Goal: Find specific fact: Find specific page/section

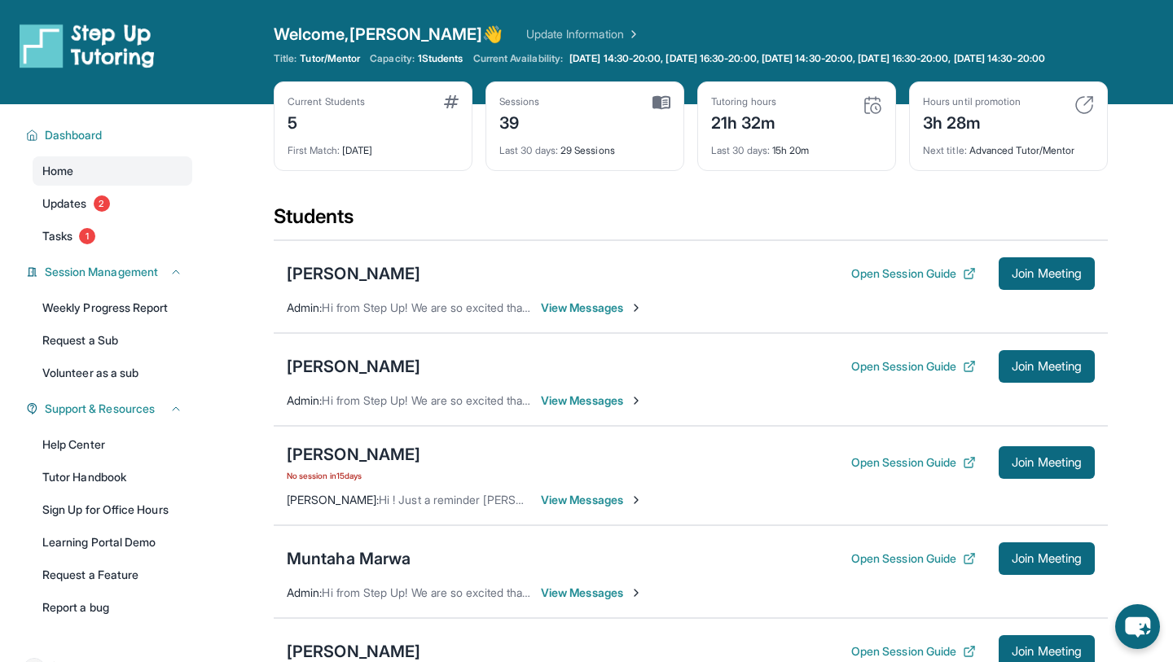
scroll to position [260, 0]
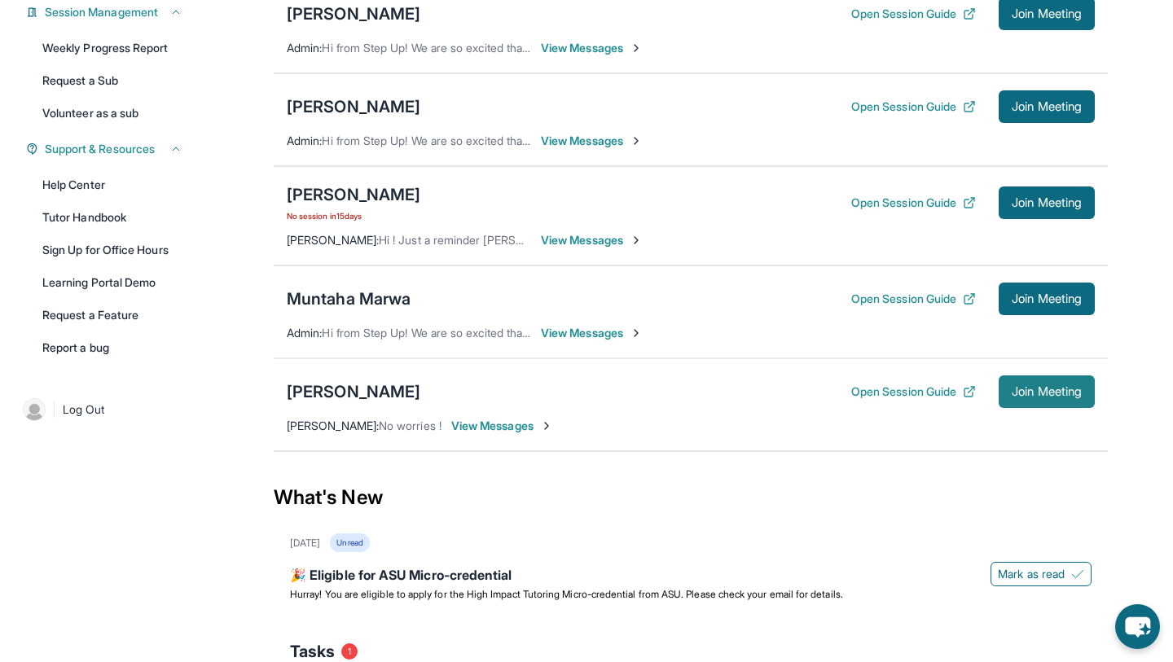
click at [1009, 408] on button "Join Meeting" at bounding box center [1046, 391] width 96 height 33
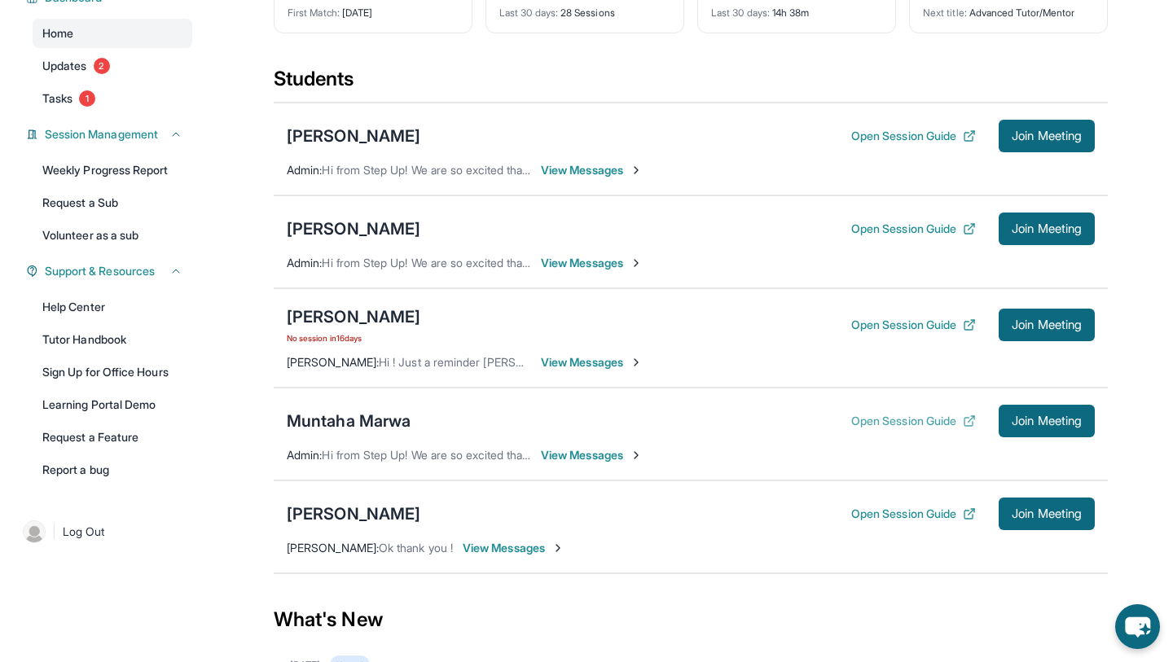
scroll to position [140, 0]
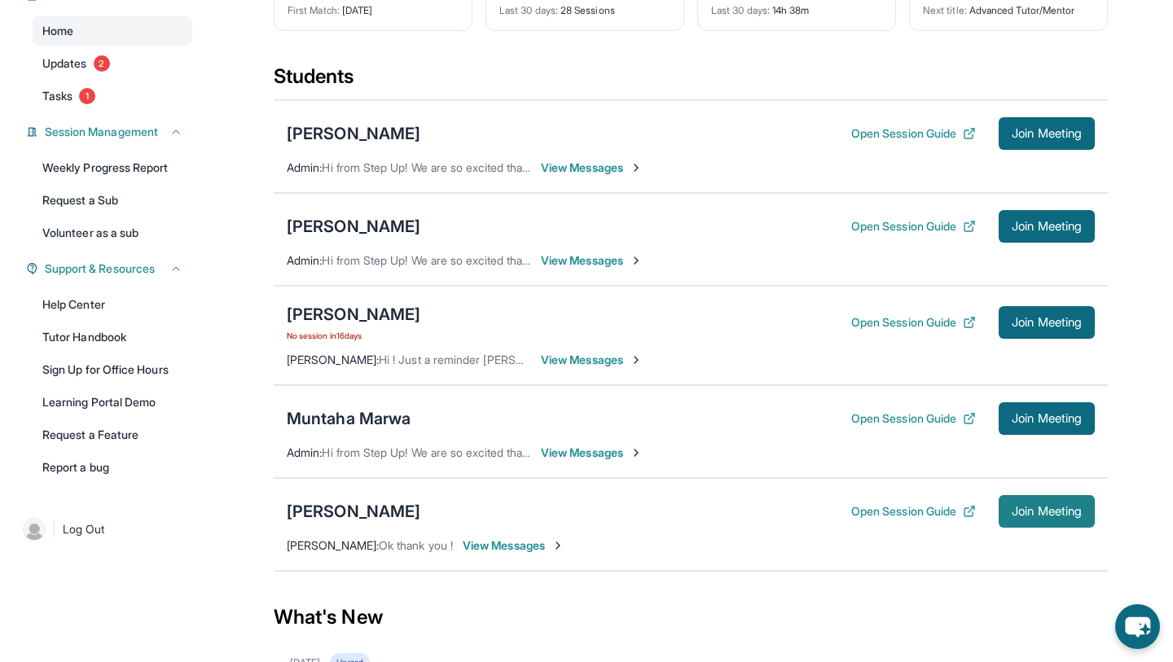
click at [1034, 516] on span "Join Meeting" at bounding box center [1047, 512] width 70 height 10
click at [328, 520] on div "[PERSON_NAME]" at bounding box center [354, 511] width 134 height 23
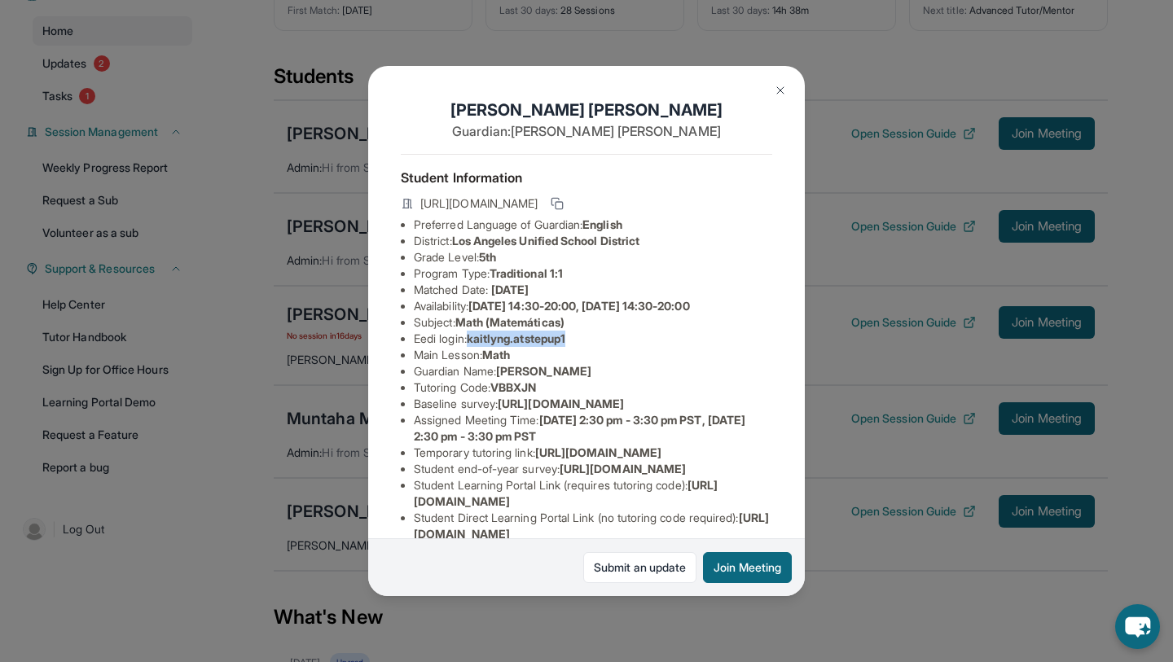
drag, startPoint x: 475, startPoint y: 340, endPoint x: 587, endPoint y: 334, distance: 112.5
click at [587, 336] on li "Eedi login : [PERSON_NAME].atstepup1" at bounding box center [593, 339] width 358 height 16
click at [587, 334] on li "Eedi login : [PERSON_NAME].atstepup1" at bounding box center [593, 339] width 358 height 16
drag, startPoint x: 472, startPoint y: 340, endPoint x: 585, endPoint y: 336, distance: 112.5
click at [583, 336] on li "Eedi login : [PERSON_NAME].atstepup1" at bounding box center [593, 339] width 358 height 16
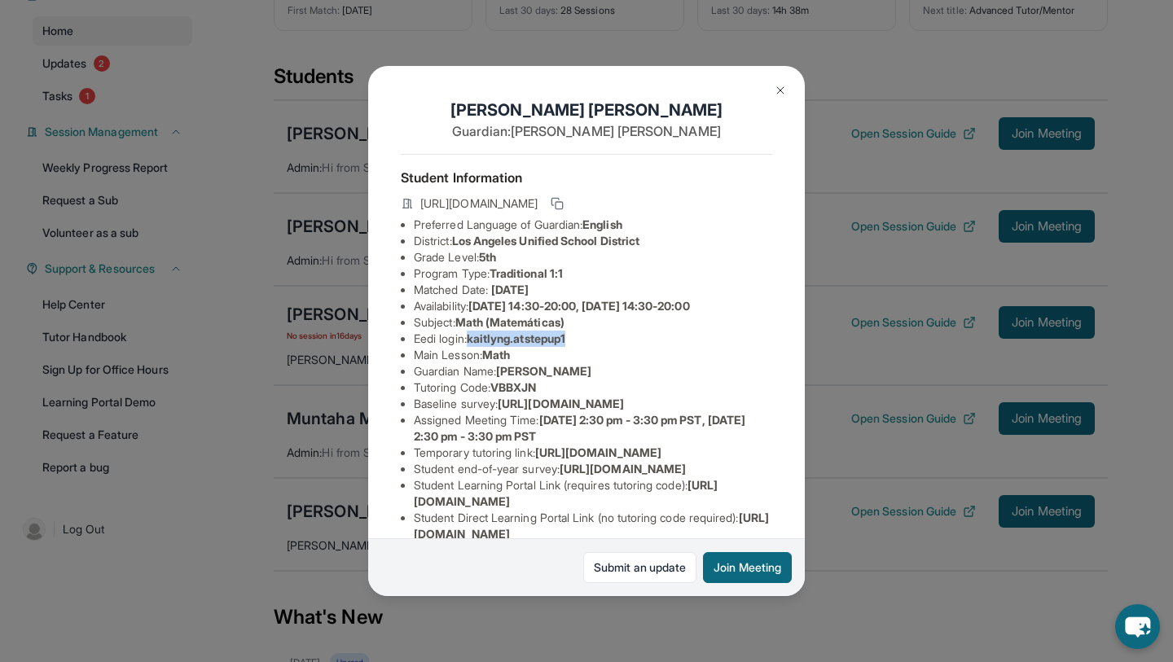
copy span "kaitlyng.atstepup1"
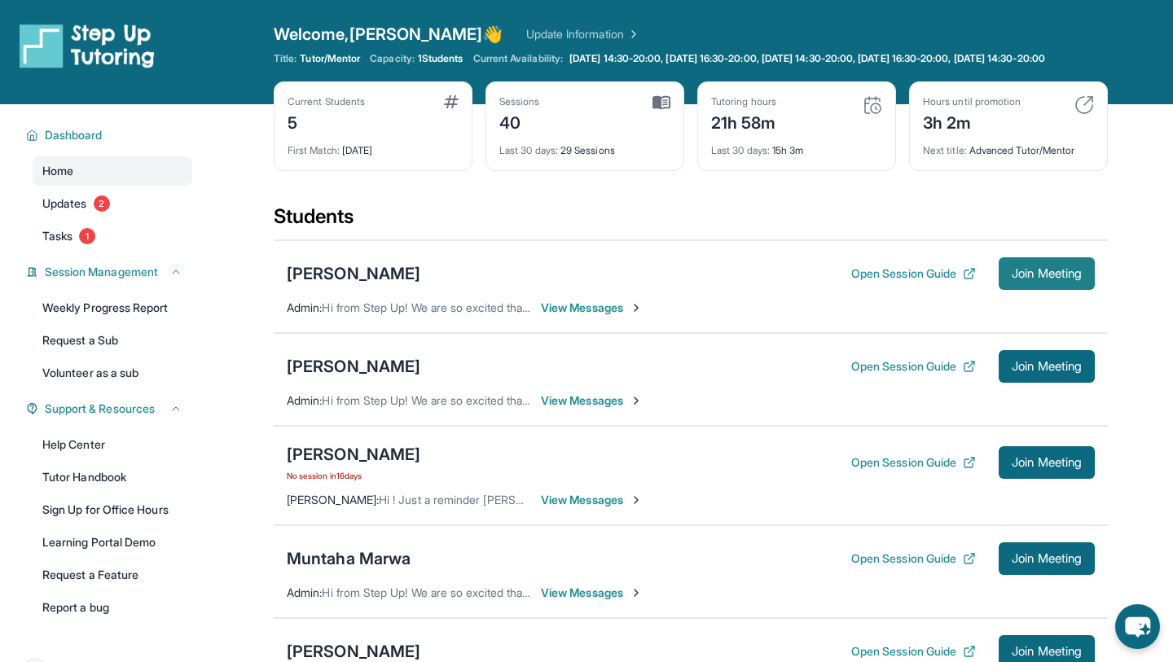
click at [1020, 279] on span "Join Meeting" at bounding box center [1047, 274] width 70 height 10
click at [322, 282] on div "[PERSON_NAME]" at bounding box center [354, 273] width 134 height 23
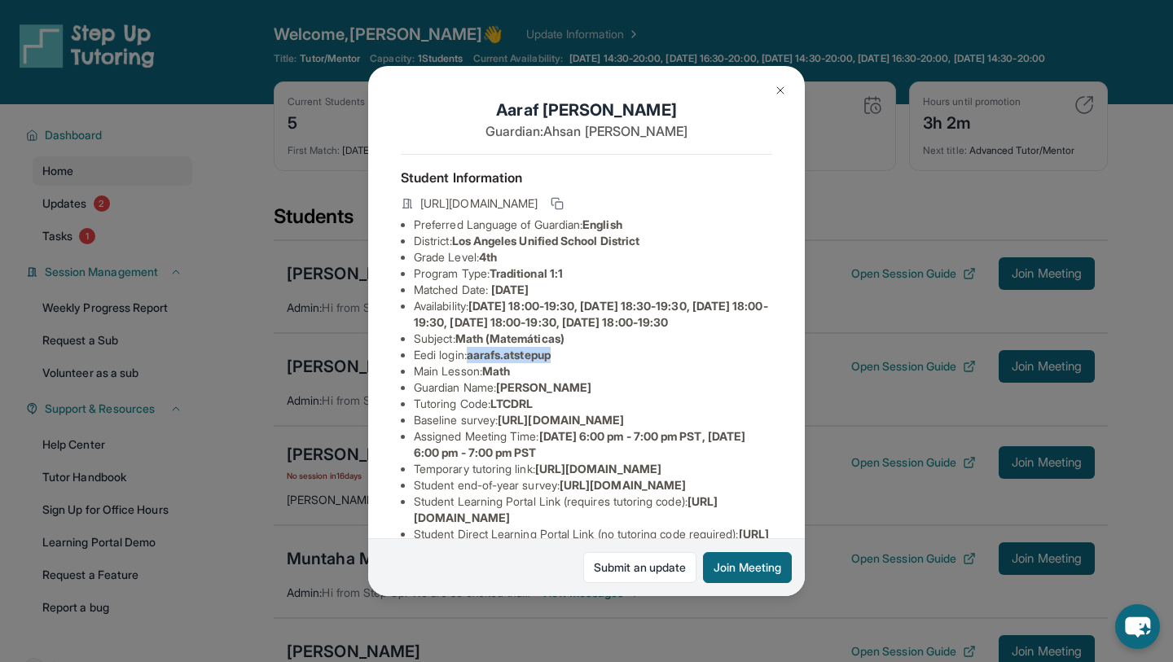
drag, startPoint x: 472, startPoint y: 370, endPoint x: 583, endPoint y: 373, distance: 110.8
click at [583, 363] on li "Eedi login : aarafs.atstepup" at bounding box center [593, 355] width 358 height 16
copy span "aarafs.atstepup"
click at [777, 84] on img at bounding box center [780, 90] width 13 height 13
